Goal: Transaction & Acquisition: Download file/media

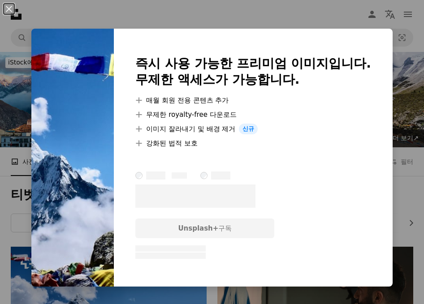
scroll to position [136, 0]
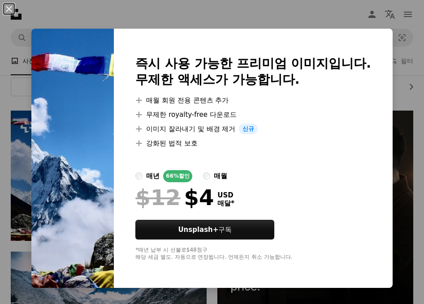
drag, startPoint x: 0, startPoint y: 0, endPoint x: 274, endPoint y: 15, distance: 274.2
click at [274, 15] on div "An X shape 즉시 사용 가능한 프리미엄 이미지입니다. 무제한 액세스가 가능합니다. A plus sign 매월 회원 전용 콘텐츠 추가 A…" at bounding box center [212, 152] width 424 height 304
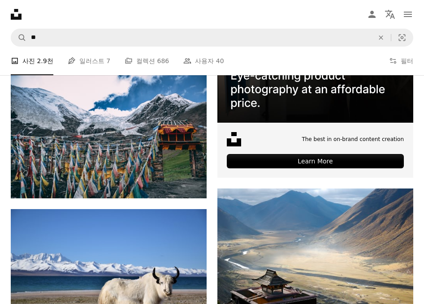
scroll to position [318, 0]
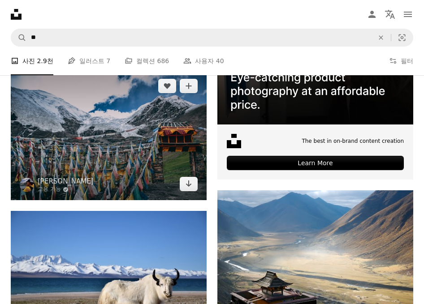
click at [157, 161] on img at bounding box center [109, 135] width 196 height 130
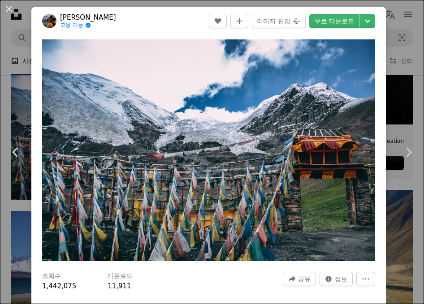
click at [344, 25] on link "무료 다운로드" at bounding box center [334, 21] width 50 height 14
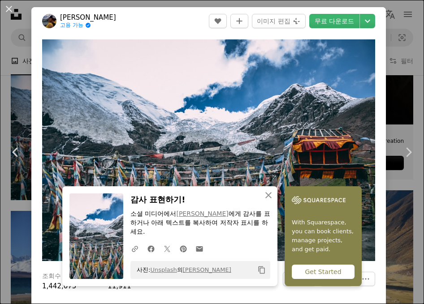
click at [399, 22] on div "An X shape Chevron left Chevron right [PERSON_NAME] 고용 가능 A checkmark inside of…" at bounding box center [212, 152] width 424 height 304
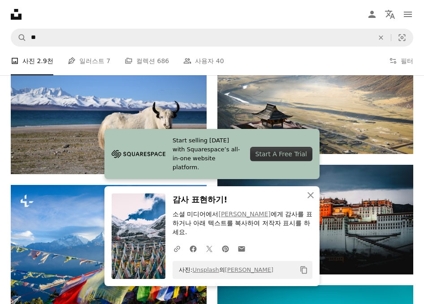
scroll to position [492, 0]
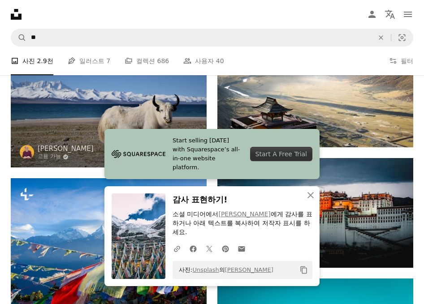
click at [100, 144] on img at bounding box center [109, 102] width 196 height 131
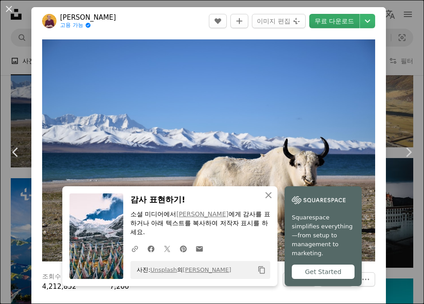
drag, startPoint x: 399, startPoint y: 22, endPoint x: 343, endPoint y: 26, distance: 56.1
click at [343, 26] on link "무료 다운로드" at bounding box center [334, 21] width 50 height 14
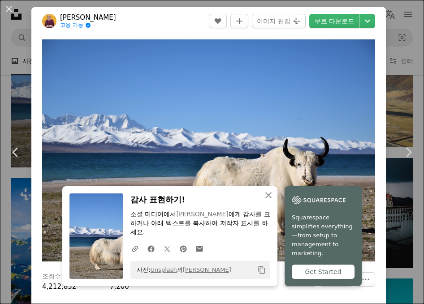
drag, startPoint x: 343, startPoint y: 26, endPoint x: 412, endPoint y: 44, distance: 72.0
click at [412, 44] on div "An X shape Chevron left Chevron right [PERSON_NAME] 고용 가능 A checkmark inside of…" at bounding box center [212, 152] width 424 height 304
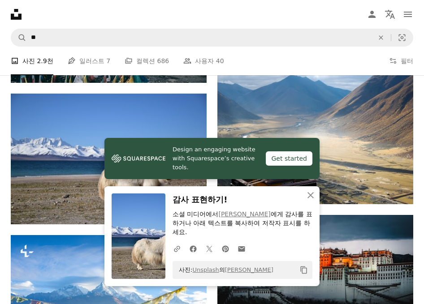
scroll to position [437, 0]
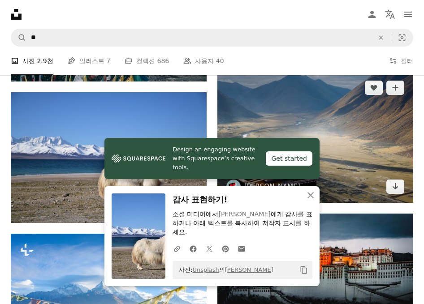
click at [368, 117] on img at bounding box center [315, 137] width 196 height 131
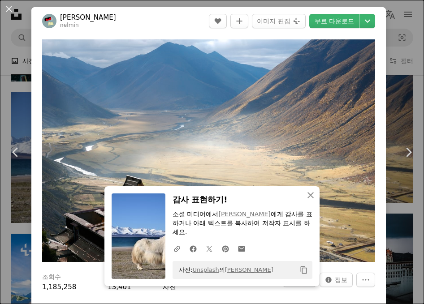
click at [343, 27] on link "무료 다운로드" at bounding box center [334, 21] width 50 height 14
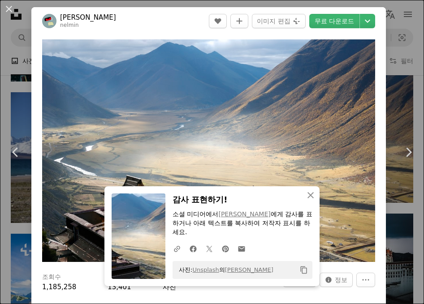
drag, startPoint x: 412, startPoint y: 44, endPoint x: 398, endPoint y: 49, distance: 14.6
click at [398, 49] on div "An X shape Chevron left Chevron right [PERSON_NAME] nelmin A heart A plus sign …" at bounding box center [212, 152] width 424 height 304
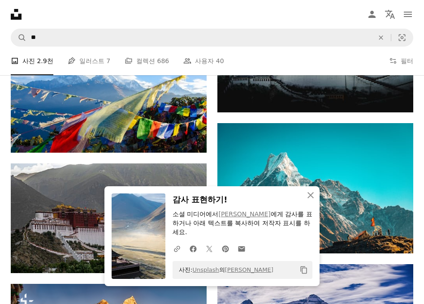
scroll to position [650, 0]
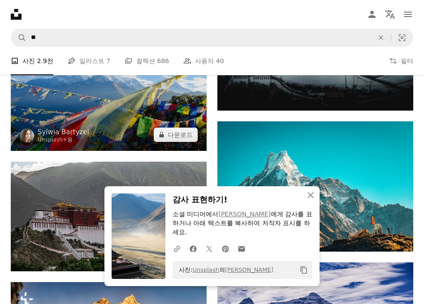
drag, startPoint x: 398, startPoint y: 49, endPoint x: 117, endPoint y: 128, distance: 291.9
click at [117, 128] on img at bounding box center [109, 86] width 196 height 130
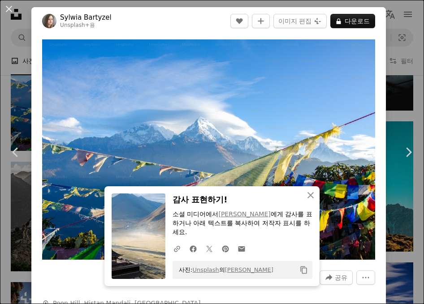
drag, startPoint x: 117, startPoint y: 128, endPoint x: 405, endPoint y: 76, distance: 292.3
click at [405, 76] on div "An X shape Chevron left Chevron right Sylwia Bartyzel Unsplash+ 용 A heart A plu…" at bounding box center [212, 152] width 424 height 304
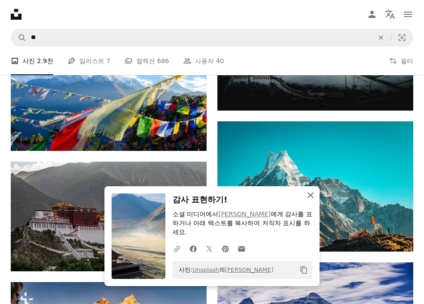
drag, startPoint x: 405, startPoint y: 76, endPoint x: 313, endPoint y: 209, distance: 161.7
click at [313, 201] on icon "An X shape" at bounding box center [310, 195] width 11 height 11
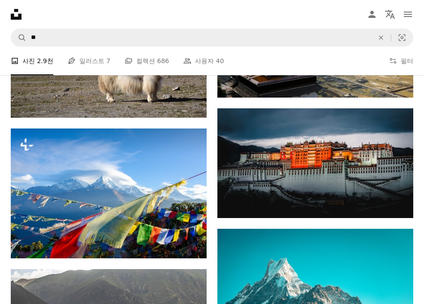
scroll to position [542, 0]
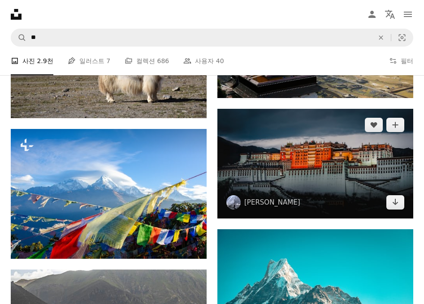
drag, startPoint x: 313, startPoint y: 209, endPoint x: 325, endPoint y: 189, distance: 23.5
click at [325, 189] on img at bounding box center [315, 164] width 196 height 110
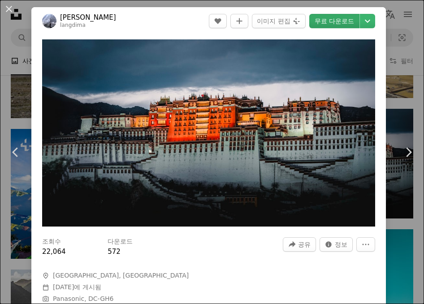
drag, startPoint x: 325, startPoint y: 189, endPoint x: 350, endPoint y: 27, distance: 163.6
click at [350, 27] on link "무료 다운로드" at bounding box center [334, 21] width 50 height 14
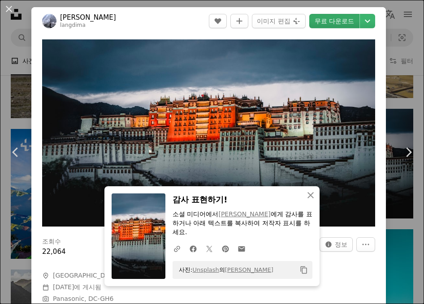
click at [403, 46] on div "An X shape Chevron left Chevron right jony Y langdima A heart A plus sign 이미지 편…" at bounding box center [212, 152] width 424 height 304
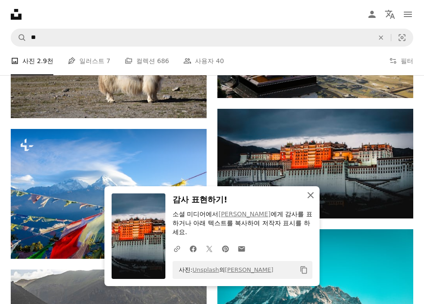
drag, startPoint x: 350, startPoint y: 27, endPoint x: 312, endPoint y: 204, distance: 180.4
click at [312, 201] on icon "An X shape" at bounding box center [310, 195] width 11 height 11
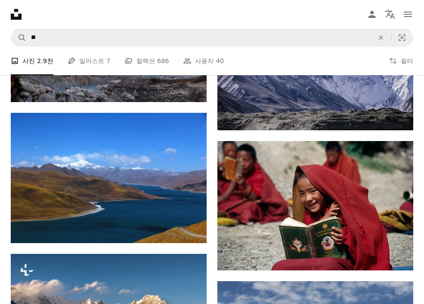
scroll to position [920, 0]
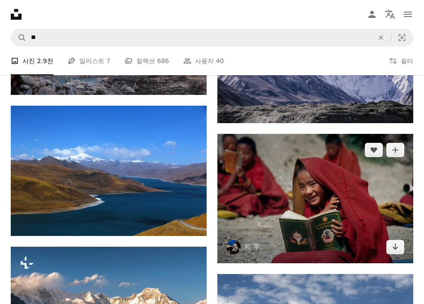
click at [328, 199] on img at bounding box center [315, 198] width 196 height 129
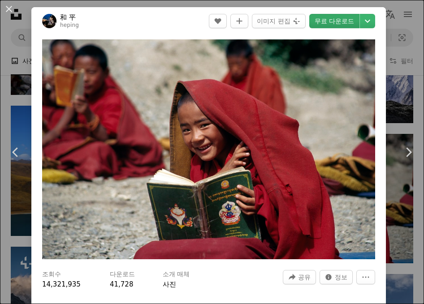
drag, startPoint x: 312, startPoint y: 204, endPoint x: 338, endPoint y: 17, distance: 188.2
click at [338, 17] on link "무료 다운로드" at bounding box center [334, 21] width 50 height 14
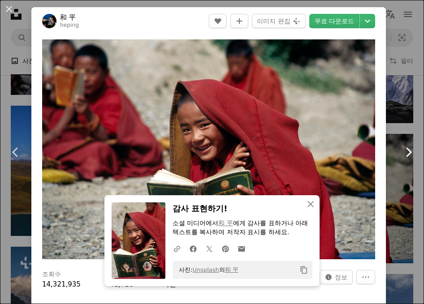
drag, startPoint x: 338, startPoint y: 17, endPoint x: 405, endPoint y: 160, distance: 157.4
click at [405, 160] on link "Chevron right" at bounding box center [408, 152] width 31 height 86
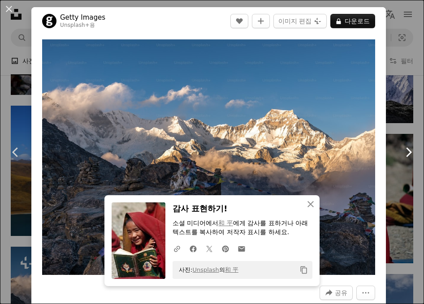
click at [414, 60] on div "An X shape Chevron left Chevron right Getty Images Unsplash+ 용 A heart A plus s…" at bounding box center [212, 152] width 424 height 304
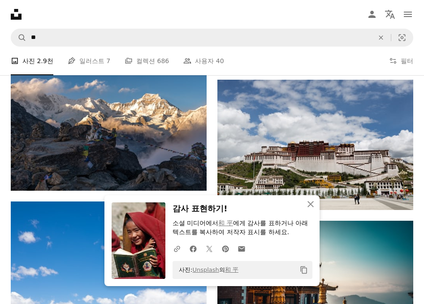
scroll to position [1115, 0]
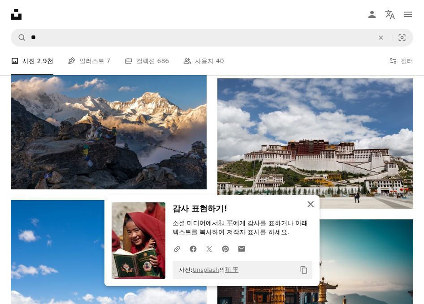
click at [307, 204] on icon "An X shape" at bounding box center [310, 204] width 11 height 11
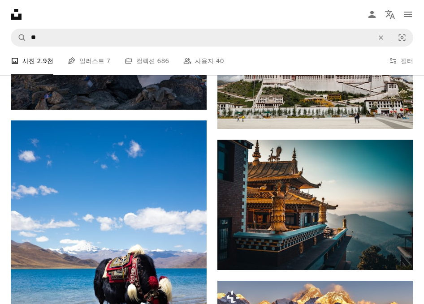
scroll to position [1238, 0]
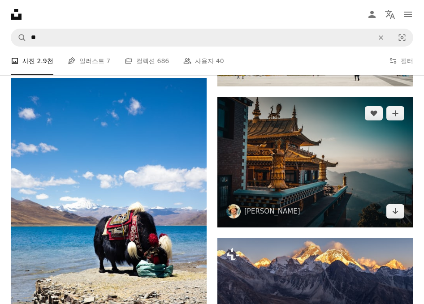
click at [298, 181] on img at bounding box center [315, 162] width 196 height 130
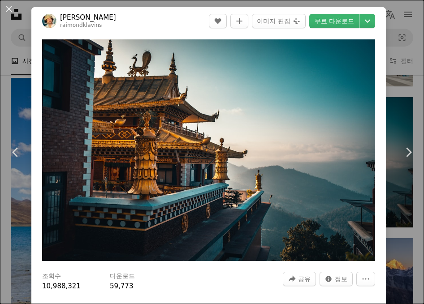
click at [354, 25] on link "무료 다운로드" at bounding box center [334, 21] width 50 height 14
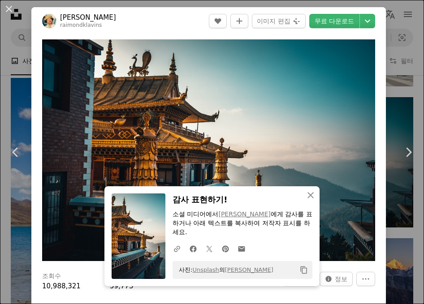
drag, startPoint x: 405, startPoint y: 160, endPoint x: 417, endPoint y: 60, distance: 100.2
click at [417, 60] on div "An X shape Chevron left Chevron right Raimond Klavins raimondklavins A heart A …" at bounding box center [212, 152] width 424 height 304
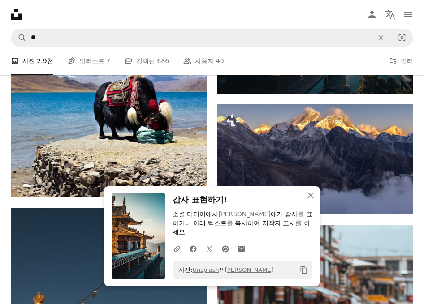
scroll to position [1373, 0]
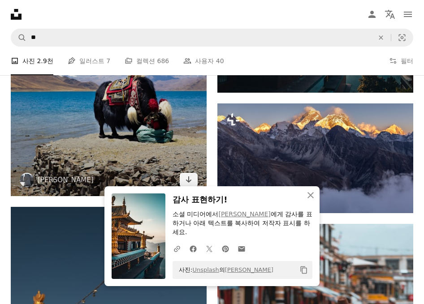
drag, startPoint x: 417, startPoint y: 60, endPoint x: 171, endPoint y: 147, distance: 260.6
click at [171, 147] on img at bounding box center [109, 69] width 196 height 253
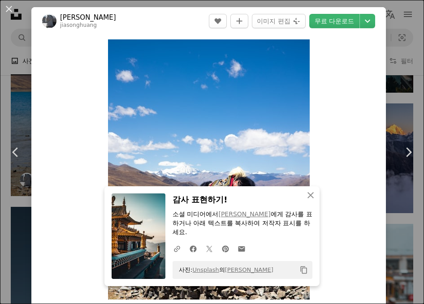
click at [346, 23] on link "무료 다운로드" at bounding box center [334, 21] width 50 height 14
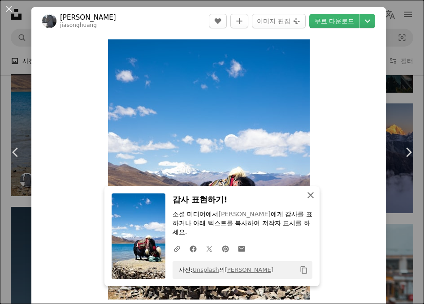
click at [308, 201] on icon "An X shape" at bounding box center [310, 195] width 11 height 11
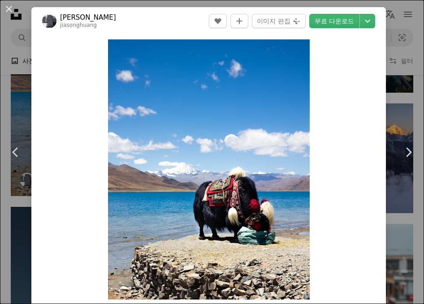
click at [402, 108] on div "An X shape Chevron left Chevron right Jiasong Huang jiasonghuang A heart A plus…" at bounding box center [212, 152] width 424 height 304
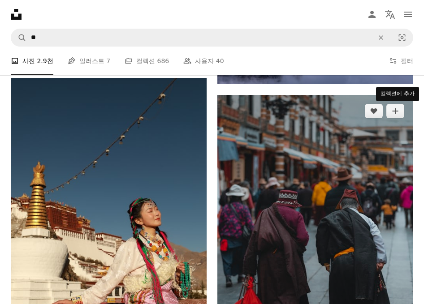
scroll to position [1560, 0]
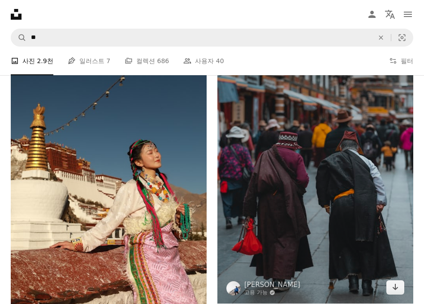
click at [315, 175] on img at bounding box center [315, 170] width 196 height 267
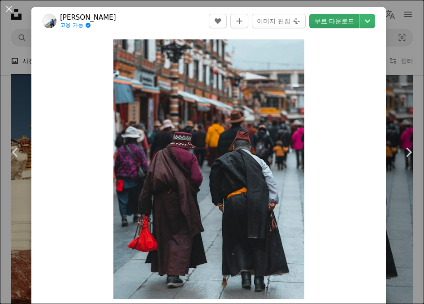
drag, startPoint x: 171, startPoint y: 147, endPoint x: 343, endPoint y: 15, distance: 216.4
click at [343, 15] on link "무료 다운로드" at bounding box center [334, 21] width 50 height 14
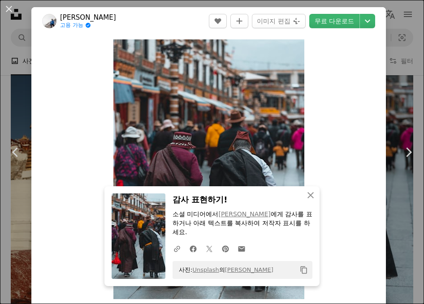
click at [29, 88] on div "An X shape Chevron left Chevron right Aden Lao 고용 가능 A checkmark inside of a ci…" at bounding box center [212, 152] width 424 height 304
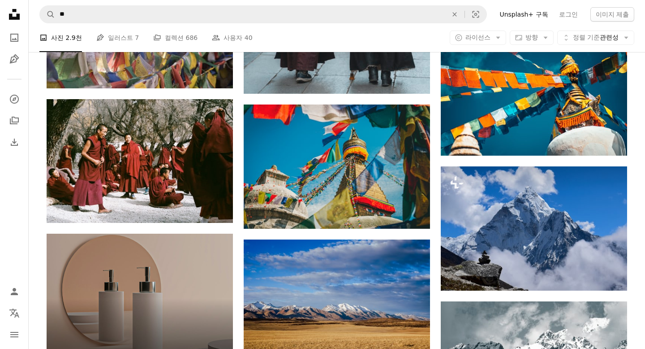
scroll to position [1263, 0]
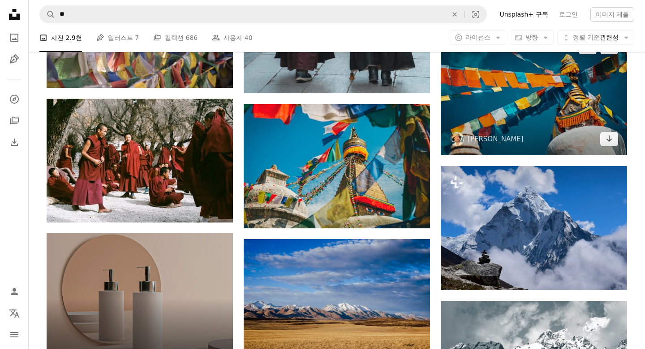
click at [423, 111] on img at bounding box center [534, 93] width 186 height 124
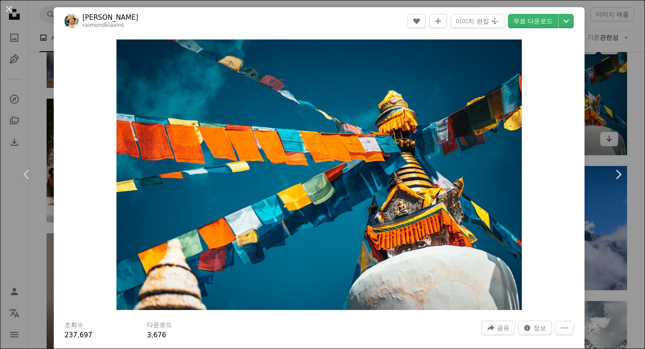
click at [423, 28] on link "무료 다운로드" at bounding box center [533, 21] width 50 height 14
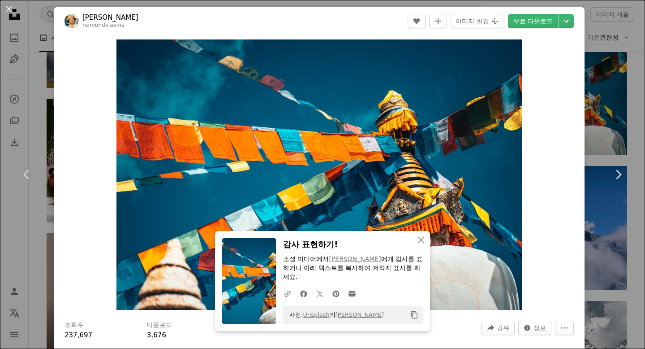
drag, startPoint x: 510, startPoint y: 111, endPoint x: 602, endPoint y: 107, distance: 91.5
click at [423, 107] on div "An X shape Chevron left Chevron right Raimond Klavins raimondklavins A heart A …" at bounding box center [322, 174] width 645 height 349
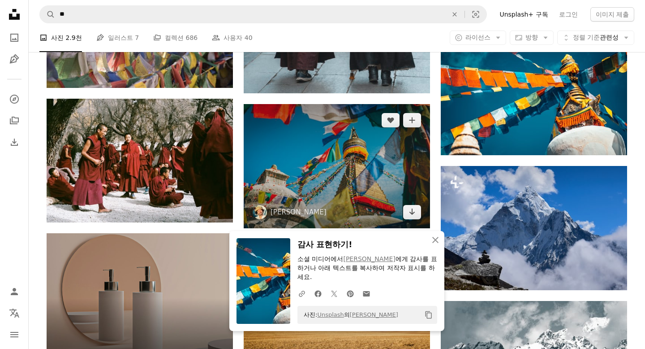
drag, startPoint x: 602, startPoint y: 107, endPoint x: 366, endPoint y: 160, distance: 242.2
click at [366, 160] on img at bounding box center [337, 166] width 186 height 124
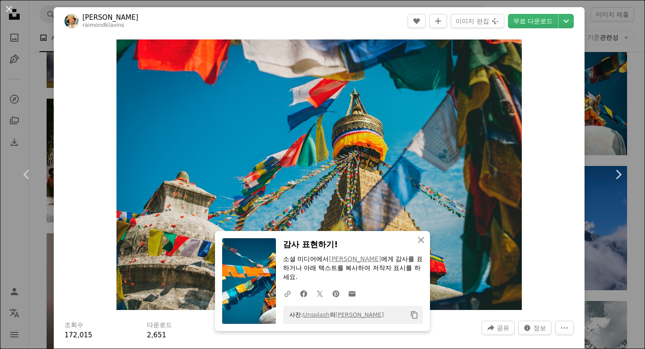
click at [423, 22] on link "무료 다운로드" at bounding box center [533, 21] width 50 height 14
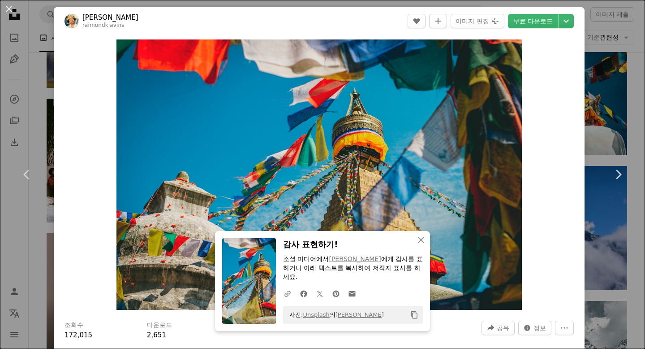
drag, startPoint x: 366, startPoint y: 160, endPoint x: 597, endPoint y: 105, distance: 238.1
click at [423, 105] on div "An X shape Chevron left Chevron right Raimond Klavins raimondklavins A heart A …" at bounding box center [322, 174] width 645 height 349
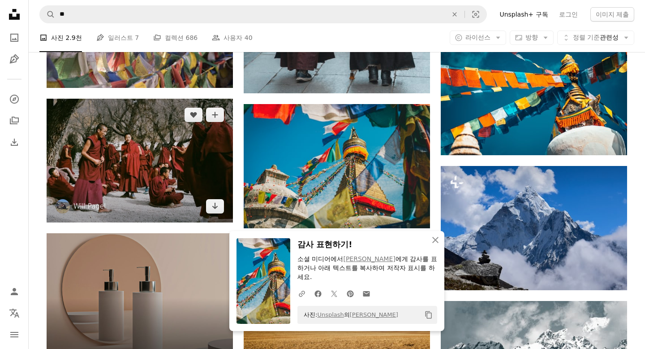
drag, startPoint x: 597, startPoint y: 105, endPoint x: 160, endPoint y: 162, distance: 440.5
click at [160, 162] on img at bounding box center [140, 160] width 186 height 123
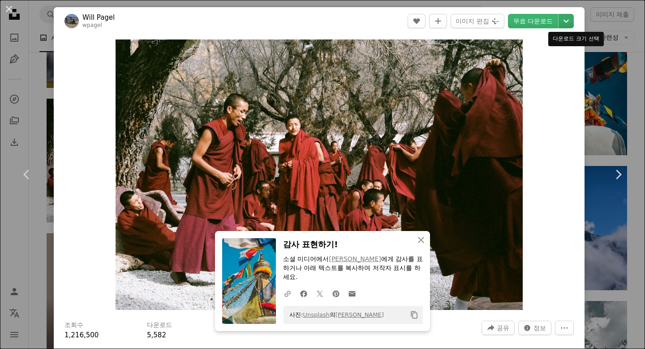
click at [423, 22] on icon "Chevron down" at bounding box center [566, 21] width 14 height 11
click at [423, 27] on dialog "An X shape Chevron left Chevron right Will Pagel wpagel A heart A plus sign 이미지…" at bounding box center [322, 174] width 645 height 349
click at [423, 245] on icon "An X shape" at bounding box center [421, 239] width 11 height 11
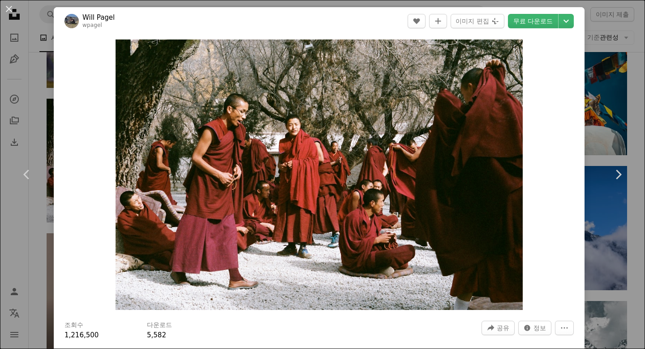
drag, startPoint x: 424, startPoint y: 248, endPoint x: 543, endPoint y: 257, distance: 119.1
click at [423, 257] on div "Zoom in" at bounding box center [319, 174] width 531 height 279
click at [368, 27] on header "Will Pagel wpagel A heart A plus sign 이미지 편집 Plus sign for Unsplash+ 무료 다운로드 Ch…" at bounding box center [319, 21] width 531 height 28
click at [6, 7] on button "An X shape" at bounding box center [9, 9] width 11 height 11
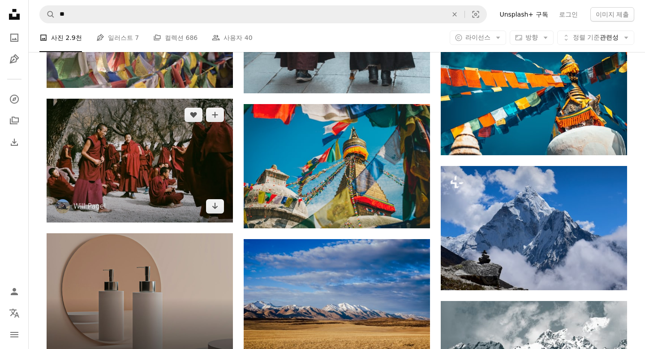
click at [144, 188] on img at bounding box center [140, 160] width 186 height 123
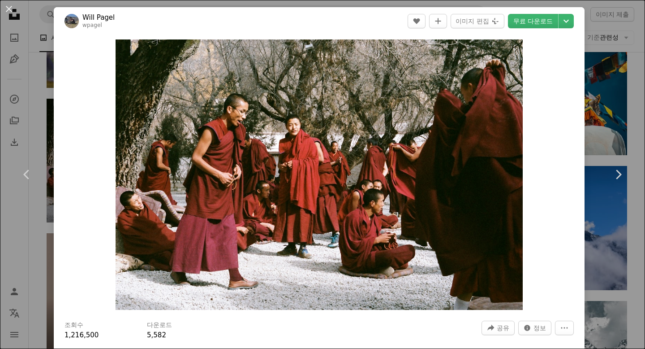
click at [423, 12] on header "Will Pagel wpagel A heart A plus sign 이미지 편집 Plus sign for Unsplash+ 무료 다운로드 Ch…" at bounding box center [319, 21] width 531 height 28
drag, startPoint x: 144, startPoint y: 188, endPoint x: 547, endPoint y: 16, distance: 438.3
click at [423, 16] on link "무료 다운로드" at bounding box center [533, 21] width 50 height 14
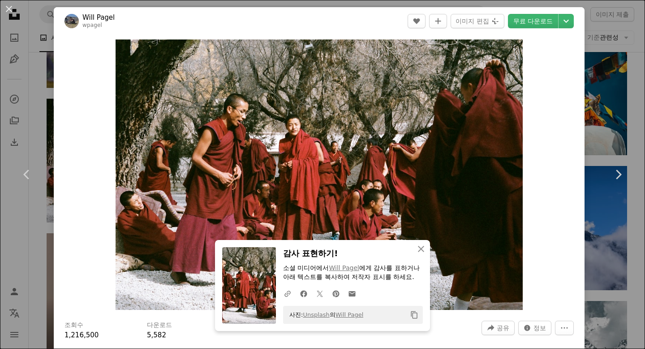
drag, startPoint x: 547, startPoint y: 16, endPoint x: 624, endPoint y: 46, distance: 82.1
click at [423, 46] on div "An X shape Chevron left Chevron right Will Pagel wpagel A heart A plus sign 이미지…" at bounding box center [322, 174] width 645 height 349
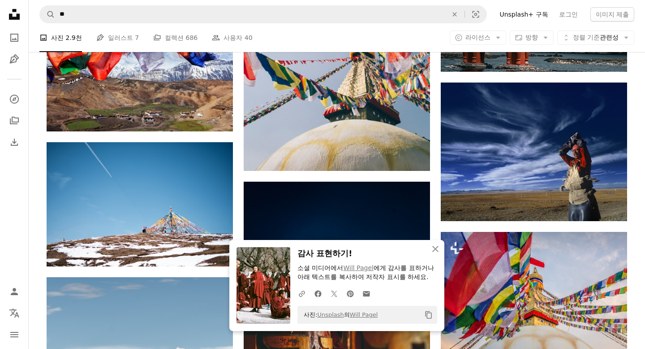
scroll to position [1760, 0]
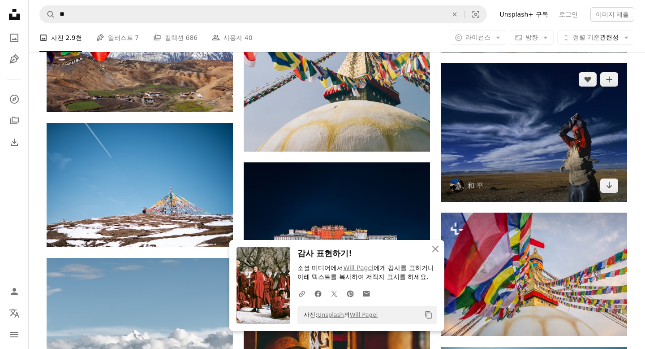
click at [423, 166] on img at bounding box center [534, 132] width 186 height 138
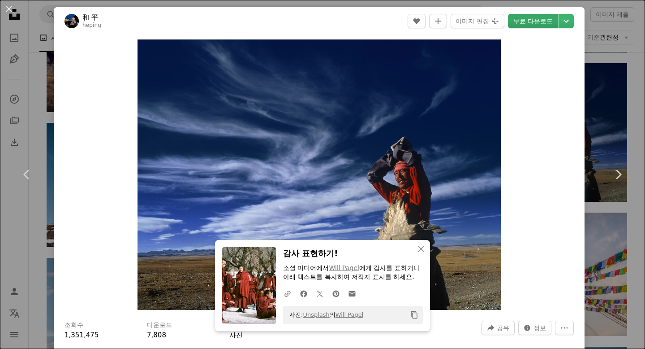
drag, startPoint x: 624, startPoint y: 46, endPoint x: 549, endPoint y: 26, distance: 77.5
click at [423, 26] on link "무료 다운로드" at bounding box center [533, 21] width 50 height 14
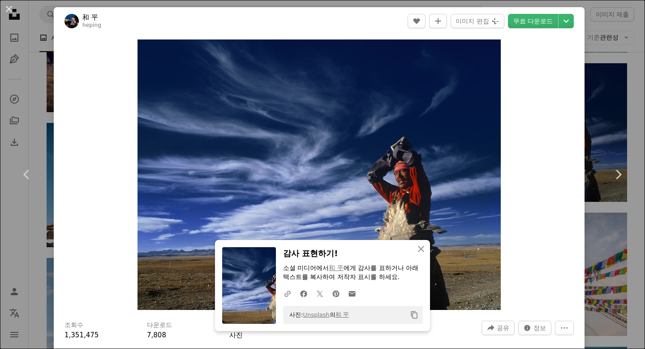
click at [423, 93] on div "An X shape Chevron left Chevron right 和 平 heping A heart A plus sign 이미지 편집 Plu…" at bounding box center [322, 174] width 645 height 349
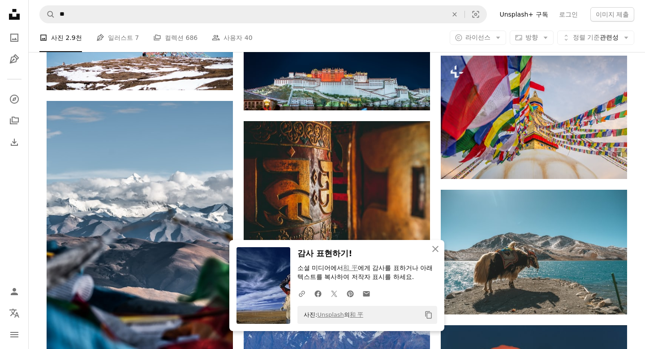
scroll to position [1929, 0]
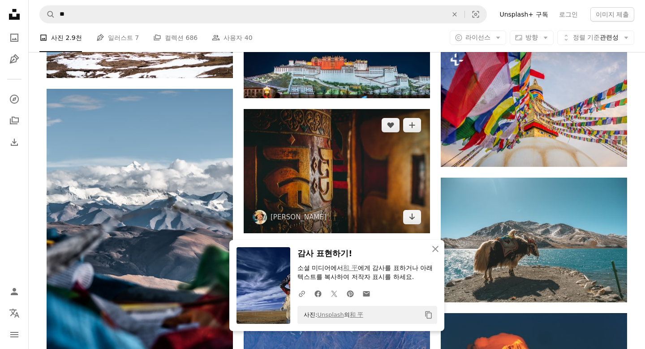
click at [314, 183] on img at bounding box center [337, 171] width 186 height 124
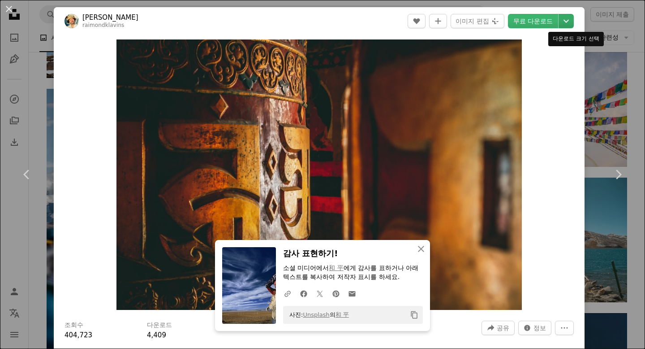
click at [423, 19] on icon "Chevron down" at bounding box center [566, 21] width 14 height 11
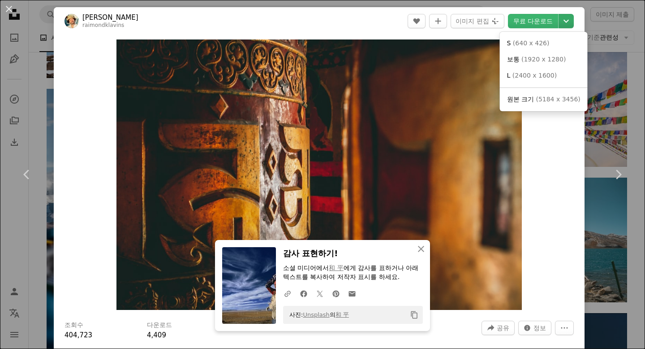
click at [423, 19] on icon "Chevron down" at bounding box center [566, 21] width 14 height 11
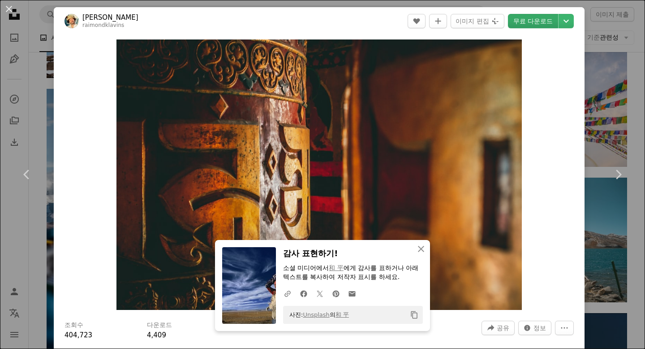
click at [423, 22] on link "무료 다운로드" at bounding box center [533, 21] width 50 height 14
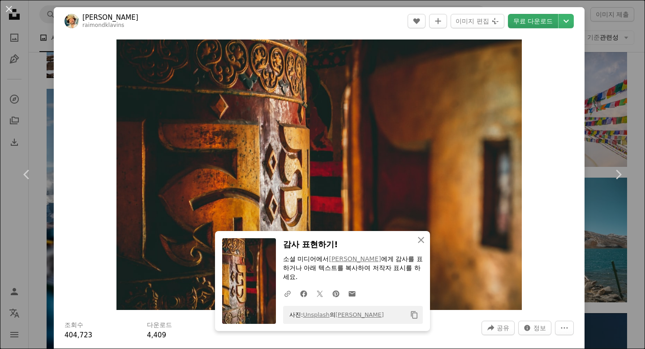
click at [423, 65] on div "An X shape Chevron left Chevron right Raimond Klavins raimondklavins A heart A …" at bounding box center [322, 174] width 645 height 349
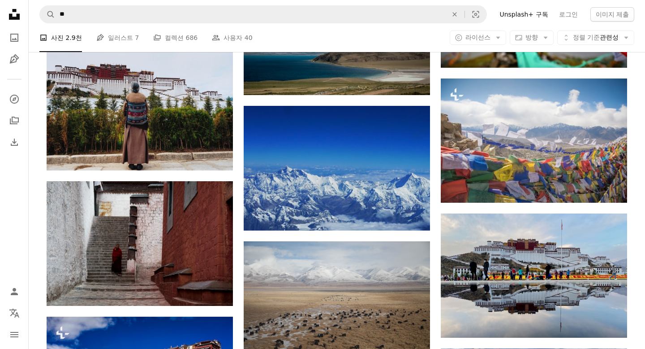
scroll to position [2979, 0]
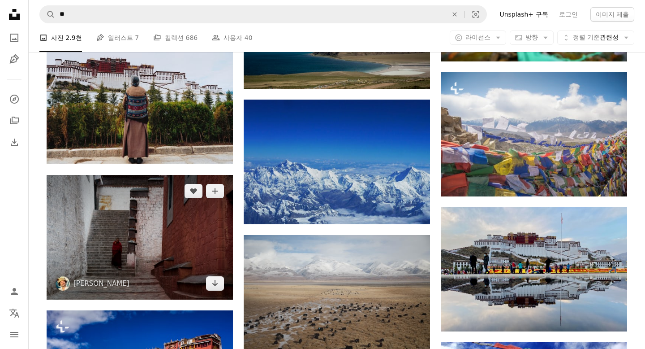
drag, startPoint x: 538, startPoint y: 22, endPoint x: 150, endPoint y: 241, distance: 445.0
click at [150, 241] on img at bounding box center [140, 237] width 186 height 124
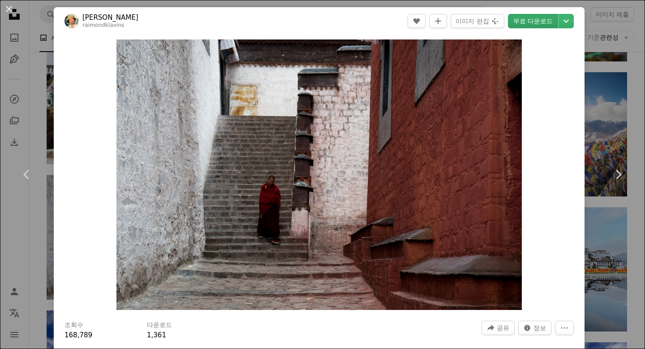
drag, startPoint x: 150, startPoint y: 241, endPoint x: 537, endPoint y: 20, distance: 445.4
click at [423, 20] on link "무료 다운로드" at bounding box center [533, 21] width 50 height 14
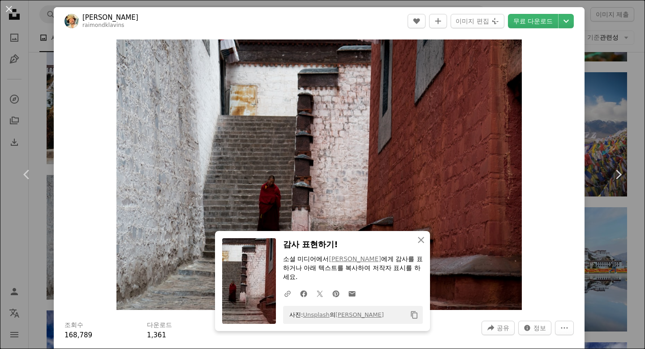
drag, startPoint x: 537, startPoint y: 20, endPoint x: 627, endPoint y: 63, distance: 100.0
click at [423, 63] on div "An X shape Chevron left Chevron right Raimond Klavins raimondklavins A heart A …" at bounding box center [322, 174] width 645 height 349
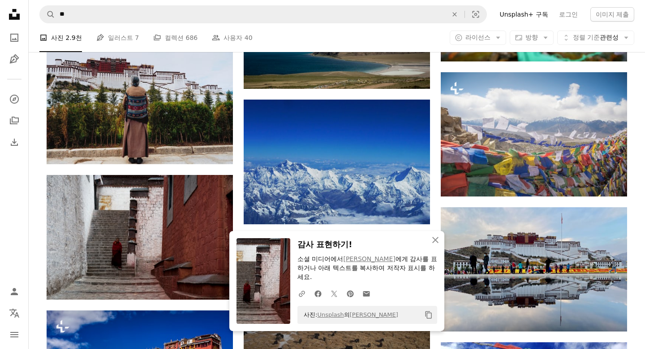
scroll to position [2964, 0]
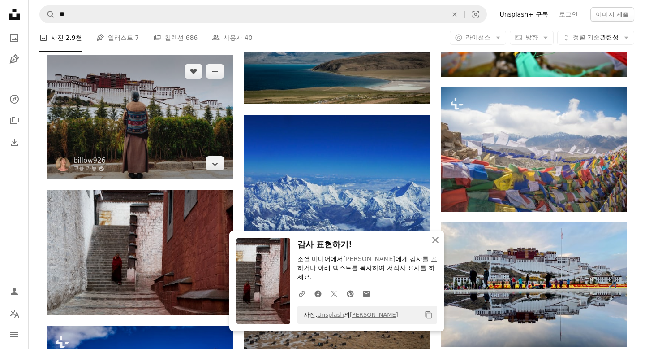
click at [155, 152] on img at bounding box center [140, 117] width 186 height 124
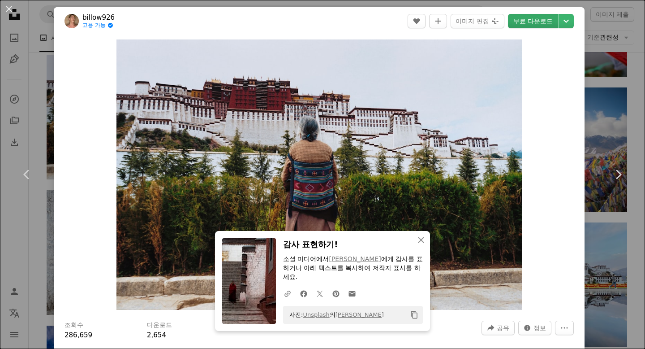
drag, startPoint x: 627, startPoint y: 63, endPoint x: 535, endPoint y: 26, distance: 99.4
click at [423, 26] on link "무료 다운로드" at bounding box center [533, 21] width 50 height 14
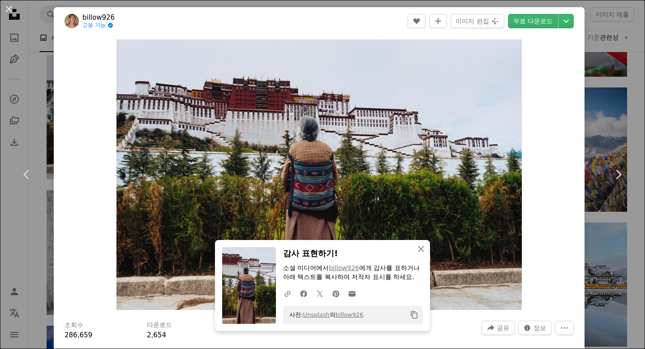
drag, startPoint x: 535, startPoint y: 26, endPoint x: 607, endPoint y: 119, distance: 117.2
click at [423, 119] on div "An X shape Chevron left Chevron right billow926 고용 가능 A checkmark inside of a c…" at bounding box center [322, 174] width 645 height 349
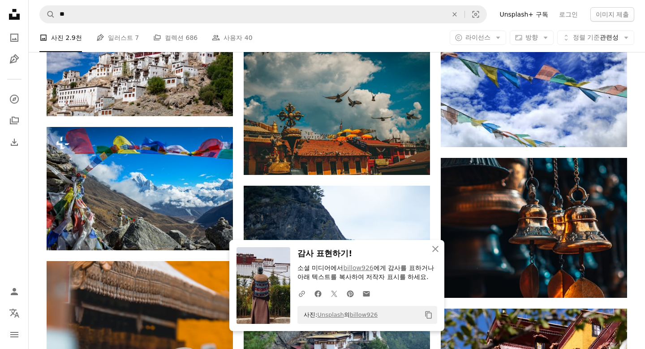
scroll to position [3294, 0]
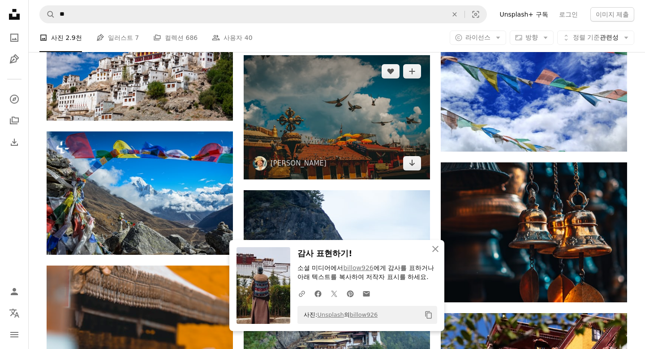
click at [406, 136] on img at bounding box center [337, 117] width 186 height 124
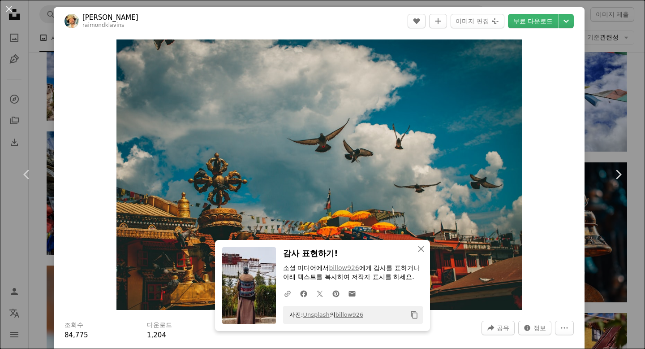
click at [423, 20] on link "무료 다운로드" at bounding box center [533, 21] width 50 height 14
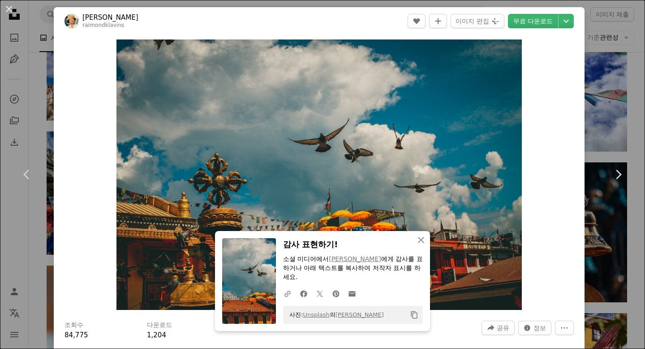
click at [423, 103] on div "An X shape Chevron left Chevron right Raimond Klavins raimondklavins A heart A …" at bounding box center [322, 174] width 645 height 349
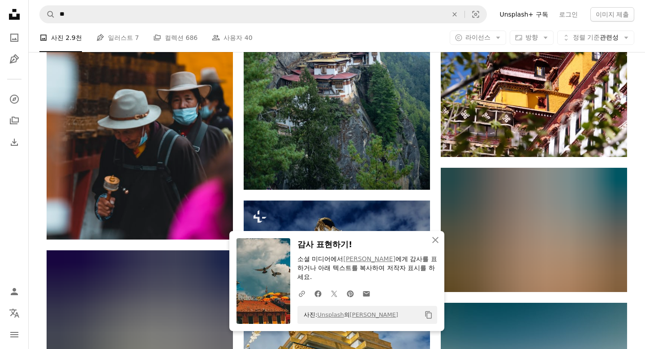
scroll to position [3566, 0]
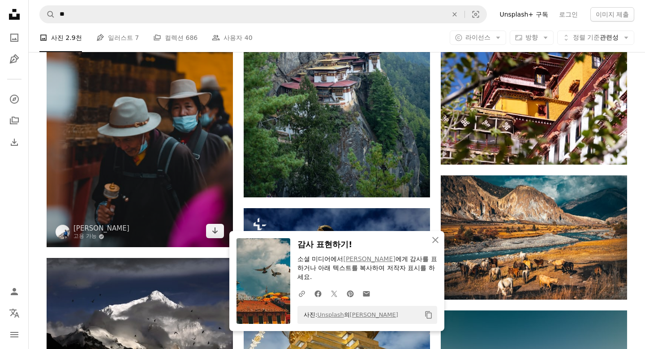
click at [187, 142] on img at bounding box center [140, 120] width 186 height 254
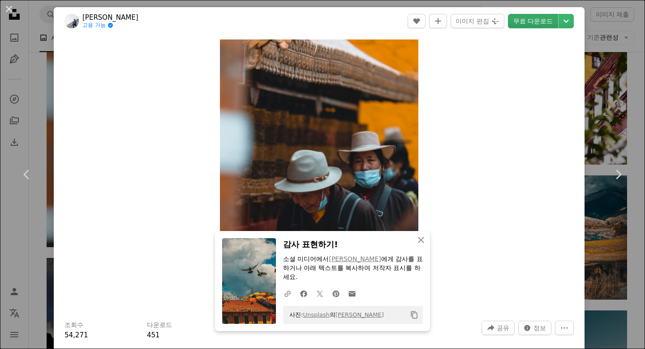
click at [423, 19] on link "무료 다운로드" at bounding box center [533, 21] width 50 height 14
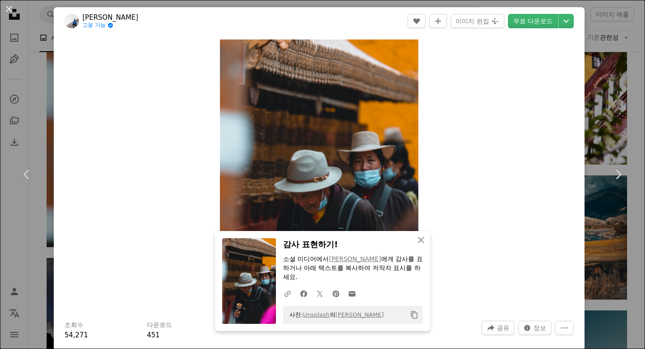
drag, startPoint x: 548, startPoint y: 19, endPoint x: 645, endPoint y: 85, distance: 117.7
click at [423, 85] on div "An X shape Chevron left Chevron right Aden Lao 고용 가능 A checkmark inside of a ci…" at bounding box center [322, 174] width 645 height 349
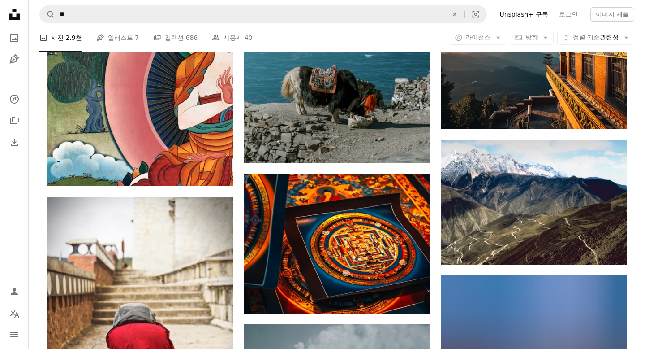
scroll to position [4498, 0]
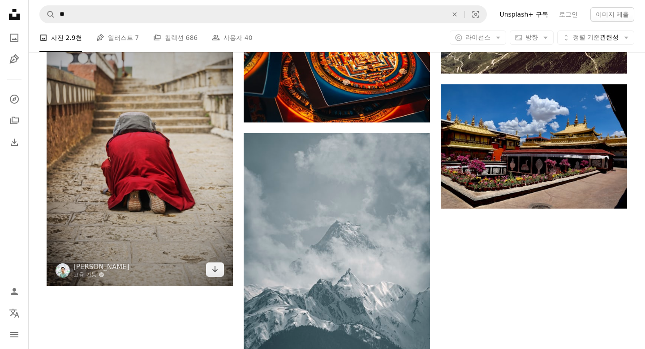
click at [149, 223] on img at bounding box center [140, 146] width 186 height 280
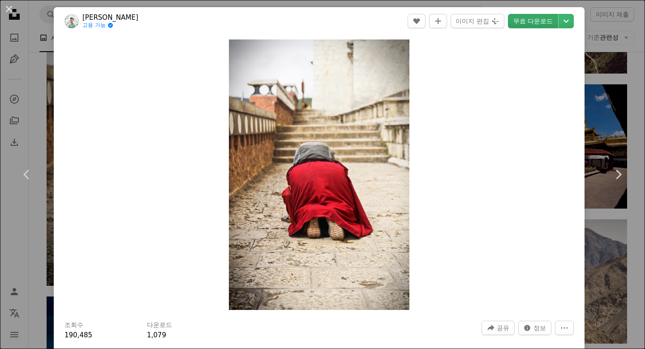
click at [423, 14] on link "무료 다운로드" at bounding box center [533, 21] width 50 height 14
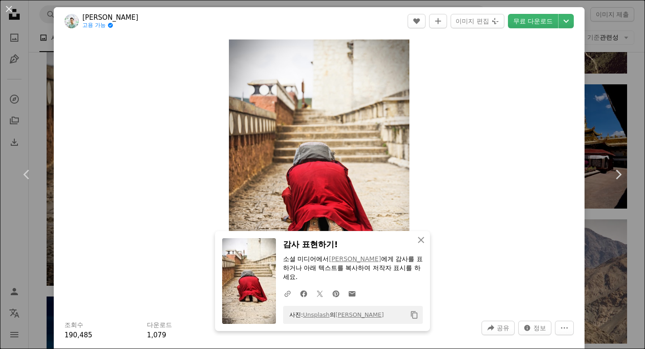
drag, startPoint x: 545, startPoint y: 14, endPoint x: 616, endPoint y: 89, distance: 102.7
click at [423, 89] on div "An X shape Chevron left Chevron right [PERSON_NAME] 고용 가능 A checkmark inside of…" at bounding box center [322, 174] width 645 height 349
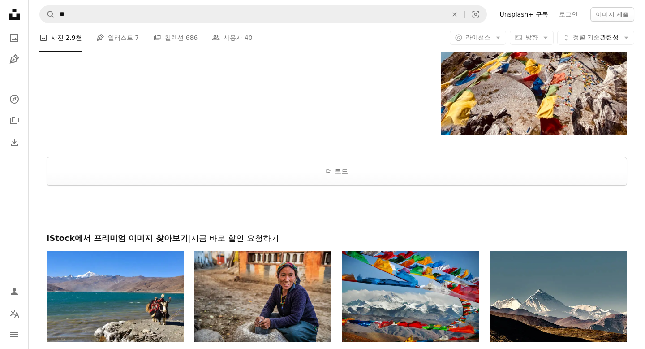
scroll to position [5914, 0]
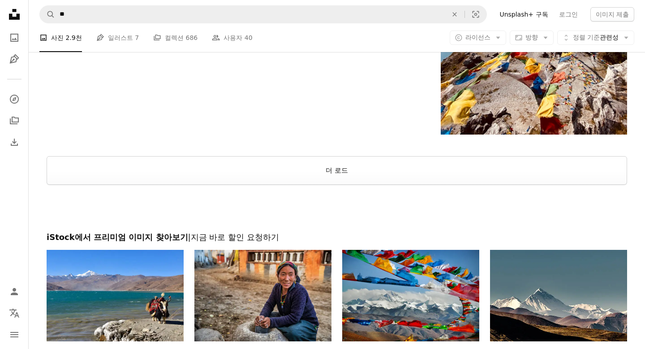
click at [414, 181] on button "더 로드" at bounding box center [337, 170] width 581 height 29
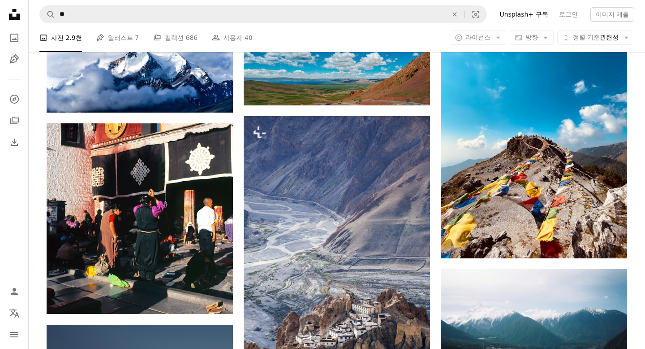
scroll to position [5790, 0]
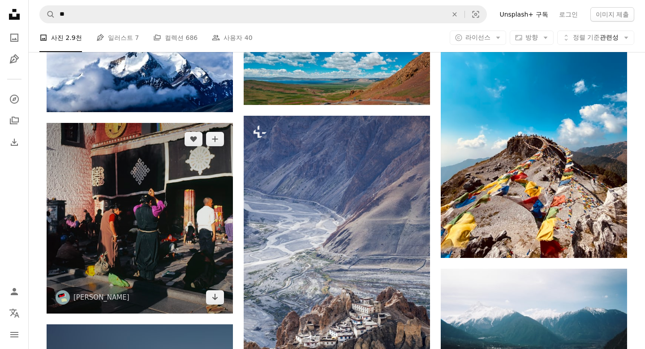
click at [213, 225] on img at bounding box center [140, 218] width 186 height 190
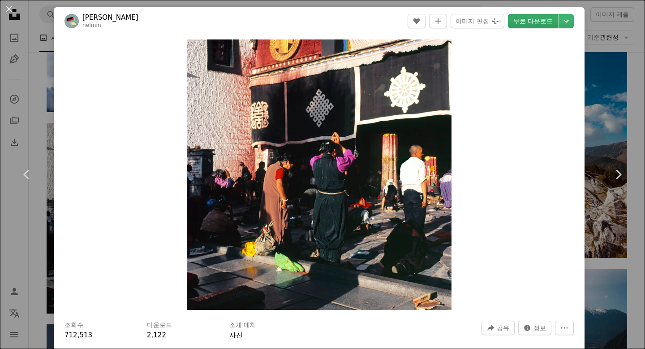
drag, startPoint x: 616, startPoint y: 89, endPoint x: 546, endPoint y: 18, distance: 99.2
click at [423, 18] on link "무료 다운로드" at bounding box center [533, 21] width 50 height 14
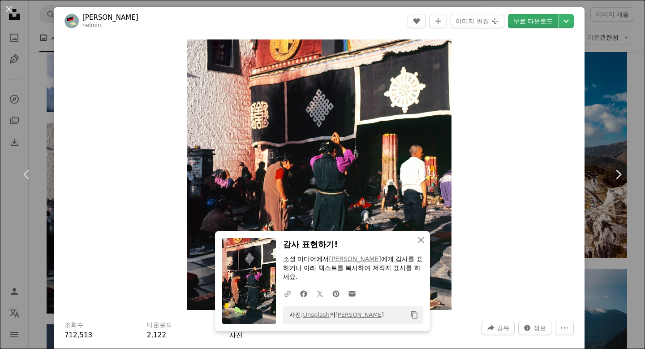
click at [423, 85] on div "An X shape Chevron left Chevron right [PERSON_NAME] nelmin A heart A plus sign …" at bounding box center [322, 174] width 645 height 349
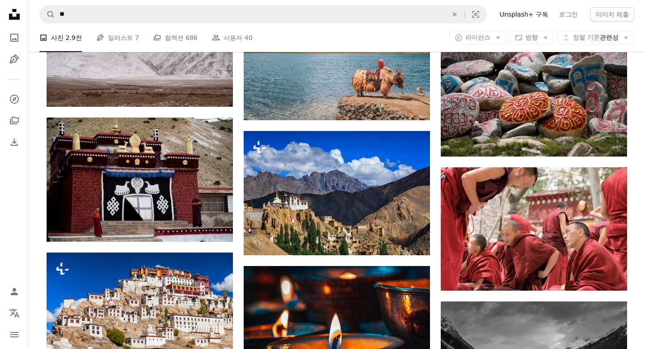
scroll to position [6902, 0]
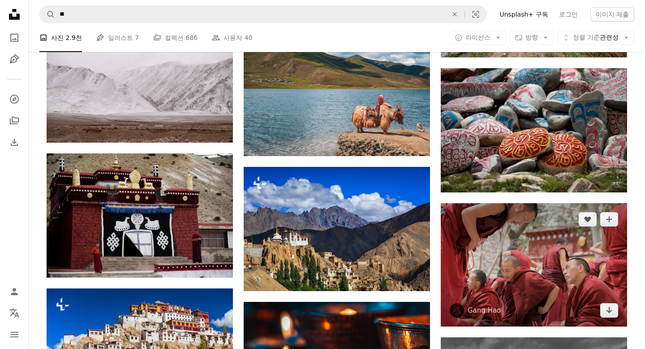
click at [423, 228] on img at bounding box center [534, 264] width 186 height 123
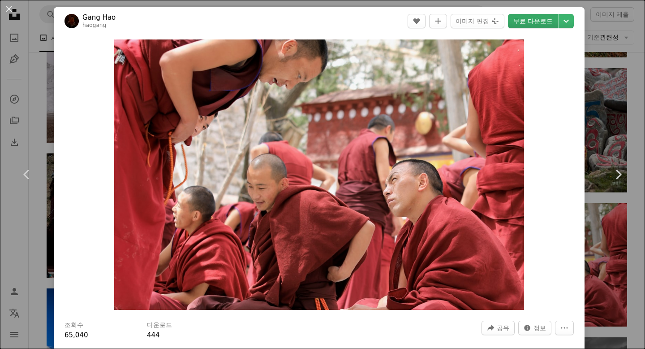
click at [423, 27] on link "무료 다운로드" at bounding box center [533, 21] width 50 height 14
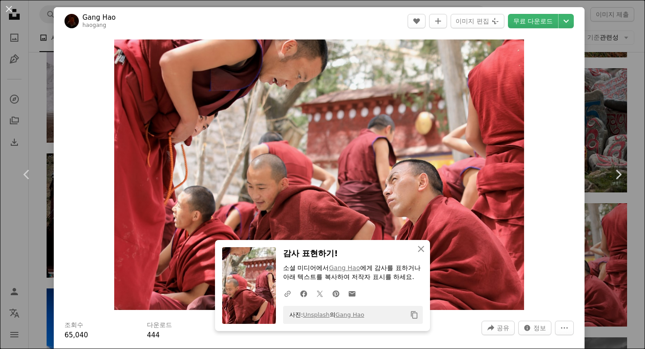
drag, startPoint x: 533, startPoint y: 27, endPoint x: 614, endPoint y: 82, distance: 97.9
click at [423, 82] on div "An X shape Chevron left Chevron right Gang Hao haogang A heart A plus sign 이미지 …" at bounding box center [322, 174] width 645 height 349
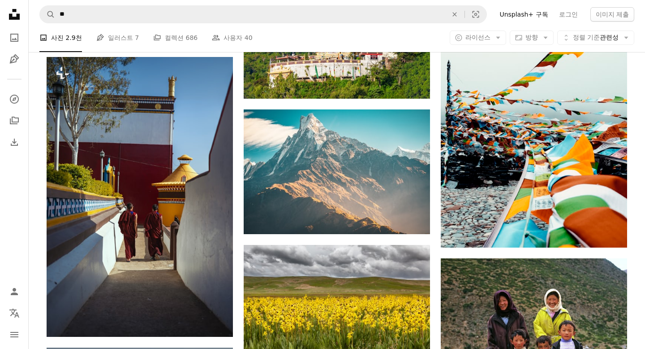
scroll to position [8868, 0]
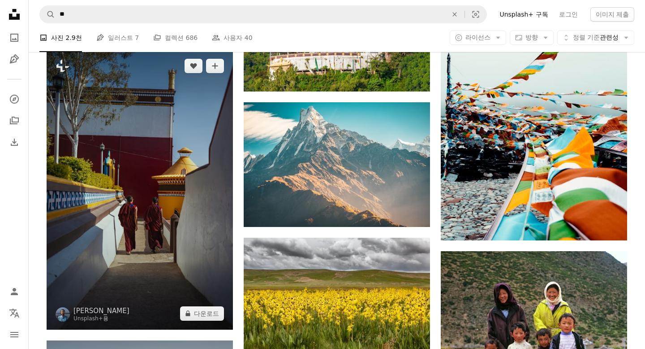
click at [187, 216] on img at bounding box center [140, 190] width 186 height 280
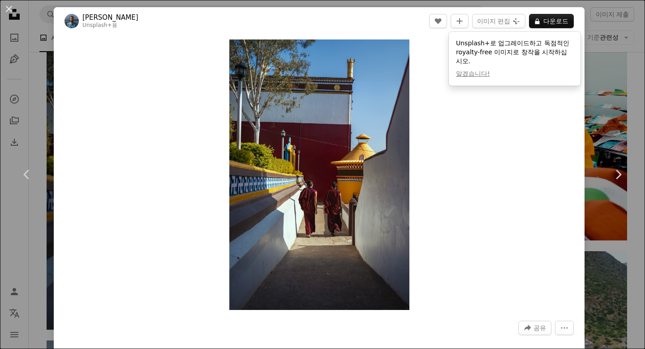
click at [423, 114] on div "An X shape Chevron left Chevron right [PERSON_NAME] Unsplash+ 용 A heart A plus …" at bounding box center [322, 174] width 645 height 349
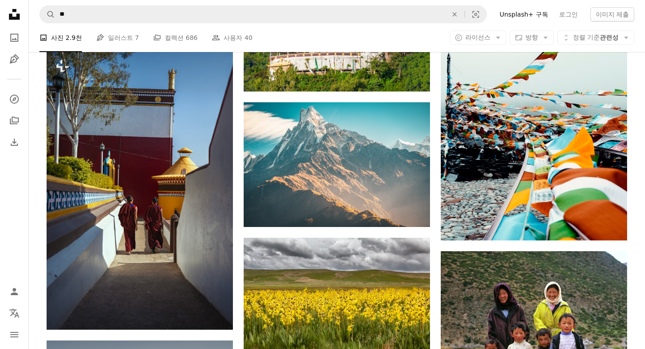
scroll to position [9058, 0]
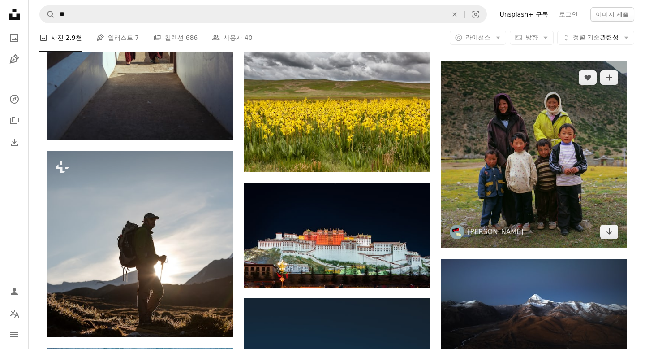
drag, startPoint x: 622, startPoint y: 114, endPoint x: 544, endPoint y: 204, distance: 118.5
click at [423, 204] on img at bounding box center [534, 154] width 186 height 186
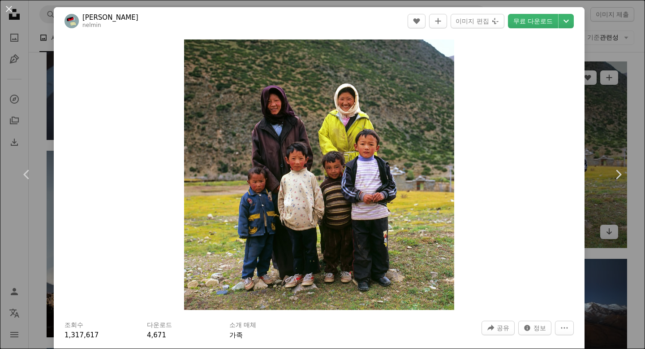
click at [423, 18] on link "무료 다운로드" at bounding box center [533, 21] width 50 height 14
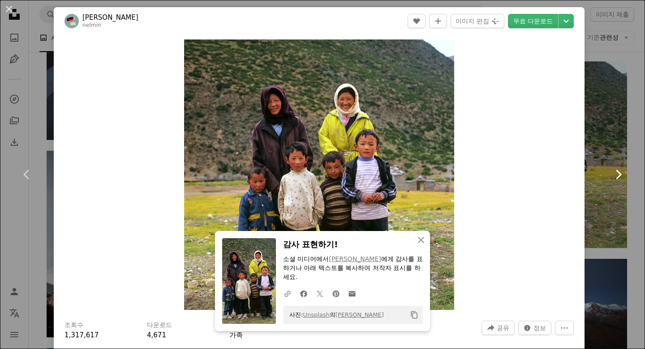
drag, startPoint x: 544, startPoint y: 204, endPoint x: 607, endPoint y: 143, distance: 87.5
click at [423, 143] on link "Chevron right" at bounding box center [618, 174] width 54 height 86
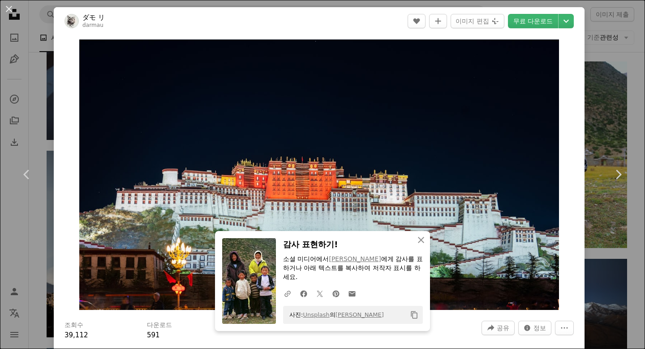
click at [38, 70] on div "An X shape Chevron left Chevron right ダモ リ darmau A heart A plus sign 이미지 편집 Pl…" at bounding box center [322, 174] width 645 height 349
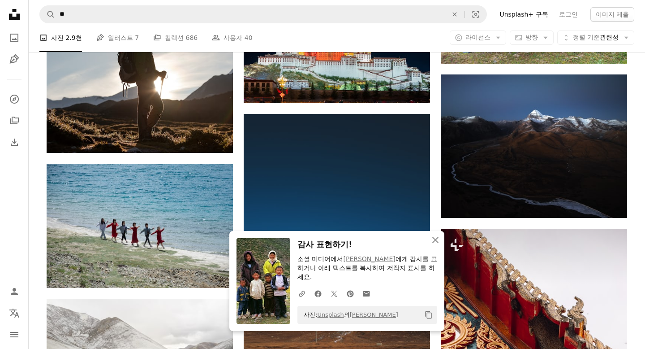
scroll to position [9303, 0]
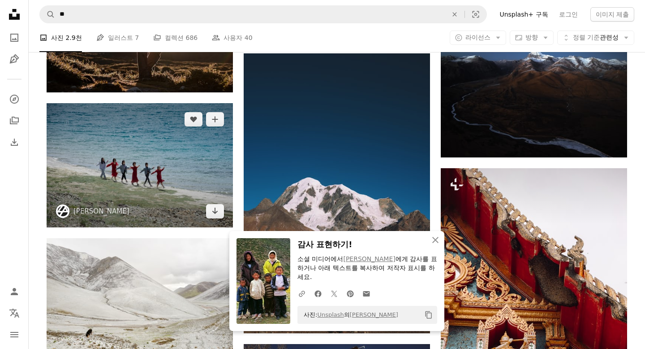
click at [146, 156] on img at bounding box center [140, 165] width 186 height 124
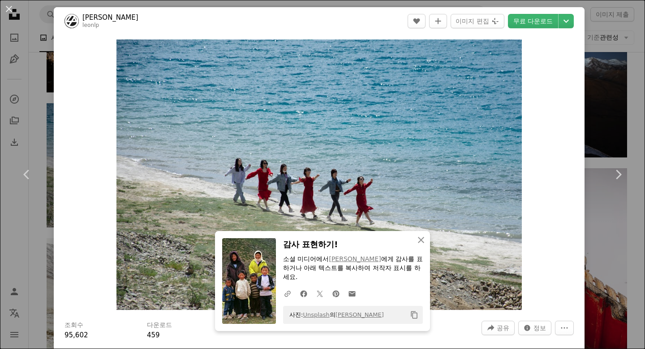
drag, startPoint x: 38, startPoint y: 70, endPoint x: 43, endPoint y: 93, distance: 23.9
click at [43, 93] on div "An X shape Chevron left Chevron right Leon P leonlp A heart A plus sign 이미지 편집 …" at bounding box center [322, 174] width 645 height 349
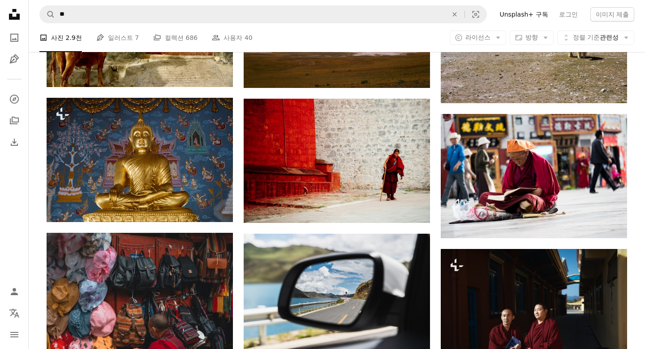
scroll to position [9853, 0]
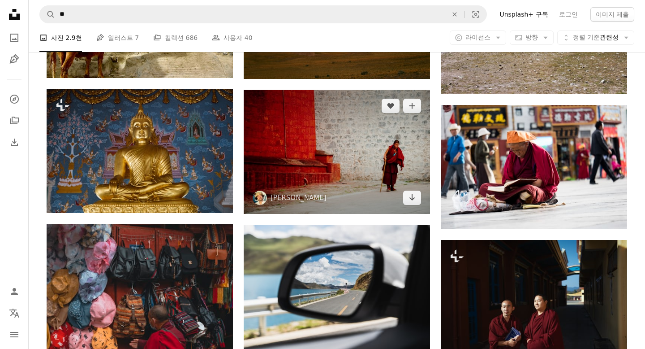
drag, startPoint x: 43, startPoint y: 93, endPoint x: 310, endPoint y: 144, distance: 271.8
click at [310, 144] on img at bounding box center [337, 152] width 186 height 124
